Goal: Task Accomplishment & Management: Use online tool/utility

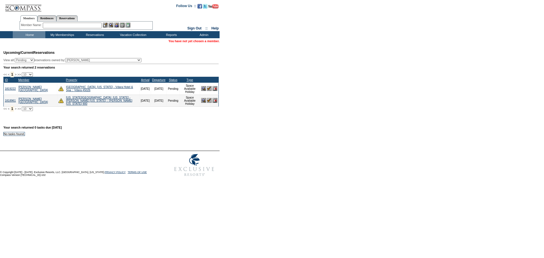
click at [210, 90] on img at bounding box center [209, 88] width 5 height 5
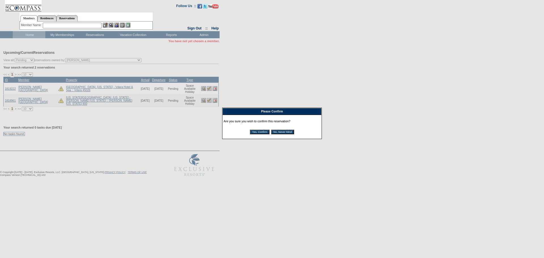
click at [255, 134] on input "Yes, Confirm" at bounding box center [260, 132] width 20 height 5
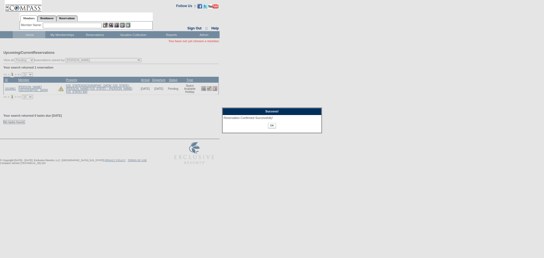
click at [269, 126] on input "OK" at bounding box center [272, 125] width 8 height 5
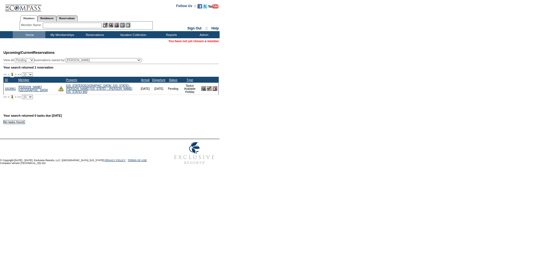
click at [207, 90] on img at bounding box center [209, 88] width 5 height 5
click at [207, 91] on img at bounding box center [209, 88] width 5 height 5
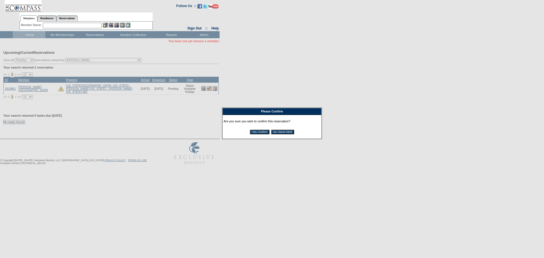
click at [261, 131] on input "Yes, Confirm" at bounding box center [260, 132] width 20 height 5
